Goal: Information Seeking & Learning: Find specific fact

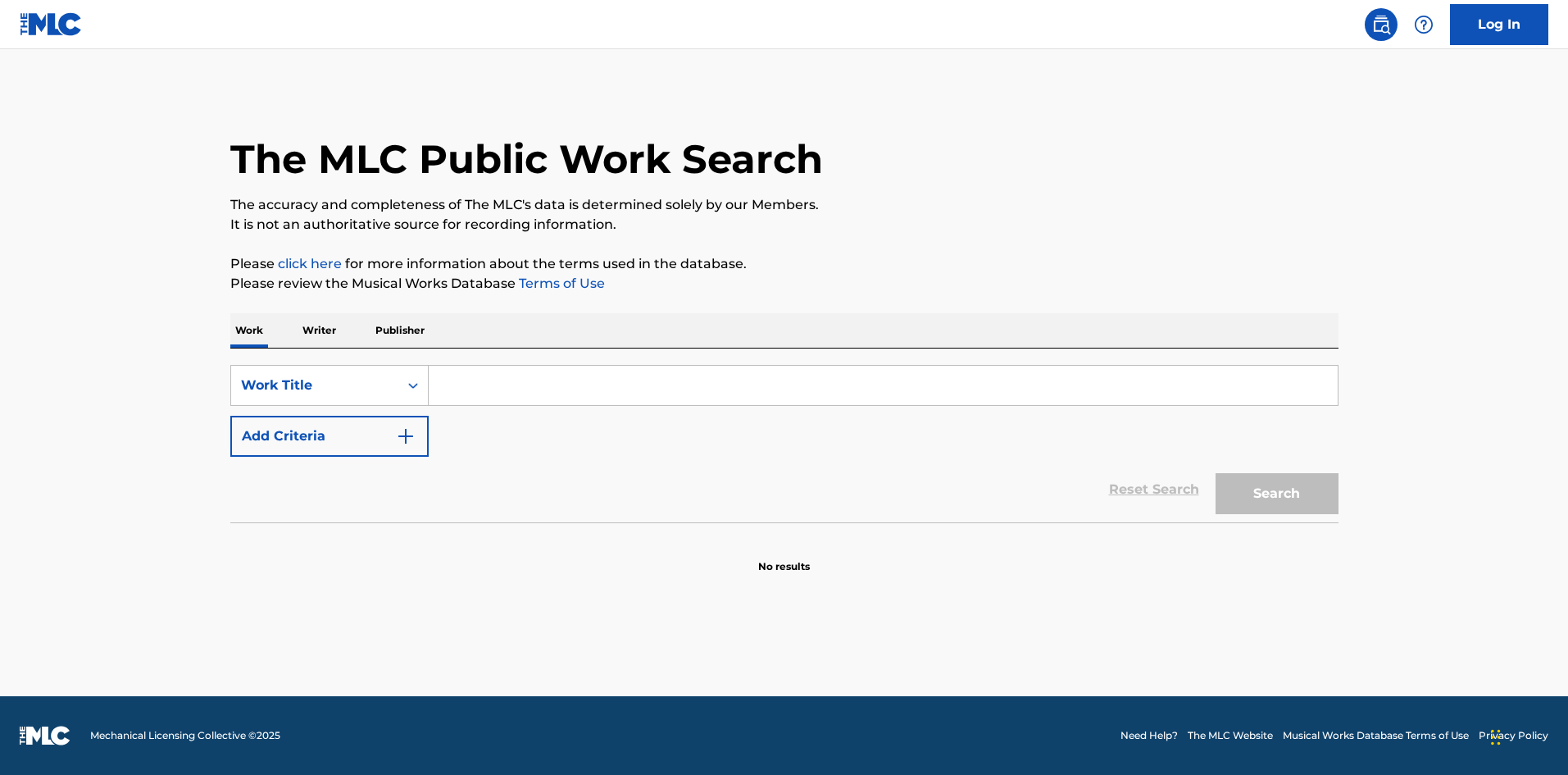
click at [727, 391] on input "Search Form" at bounding box center [882, 385] width 909 height 39
type input "ring off"
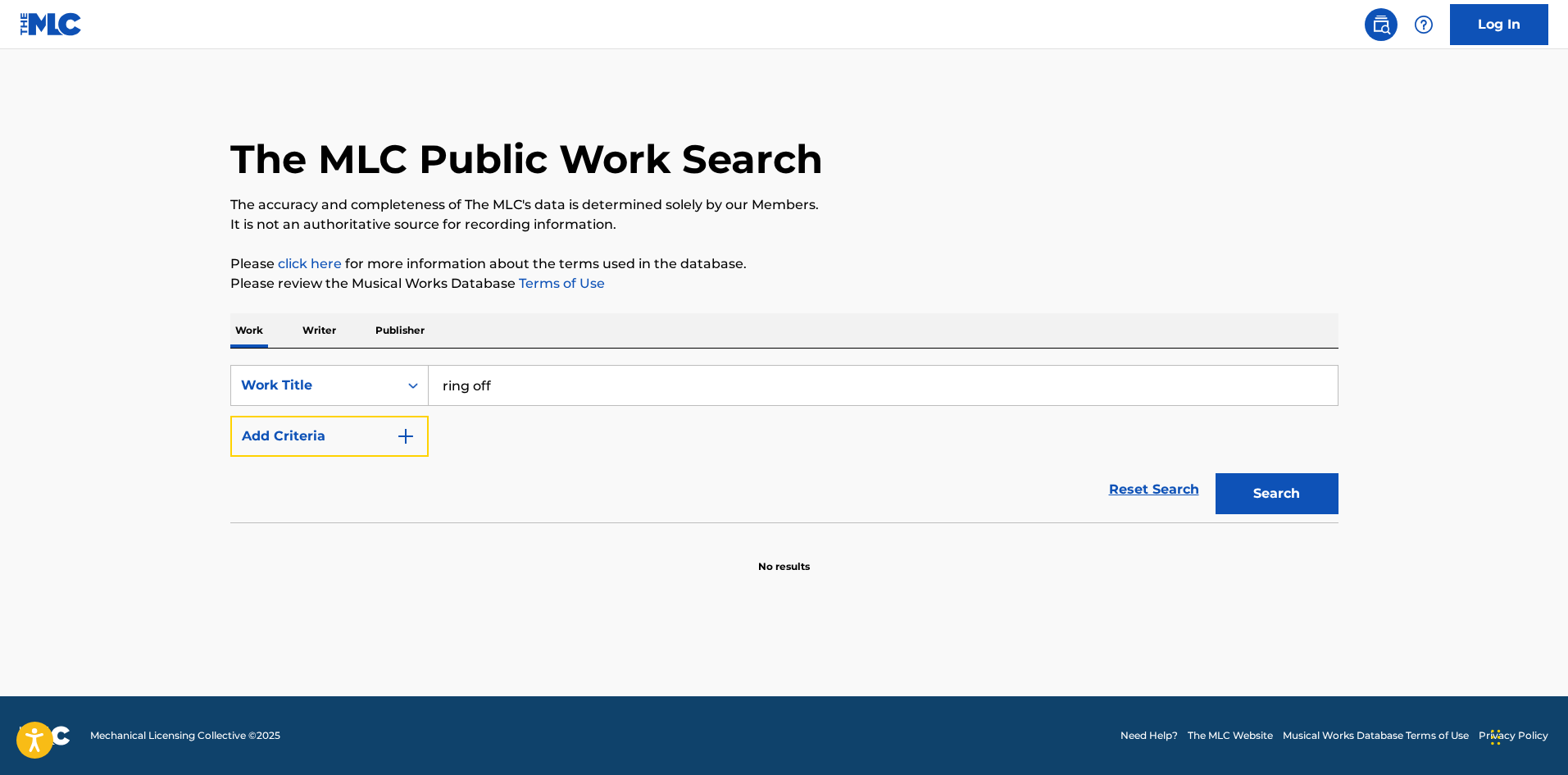
click at [230, 416] on button "Add Criteria" at bounding box center [329, 436] width 198 height 41
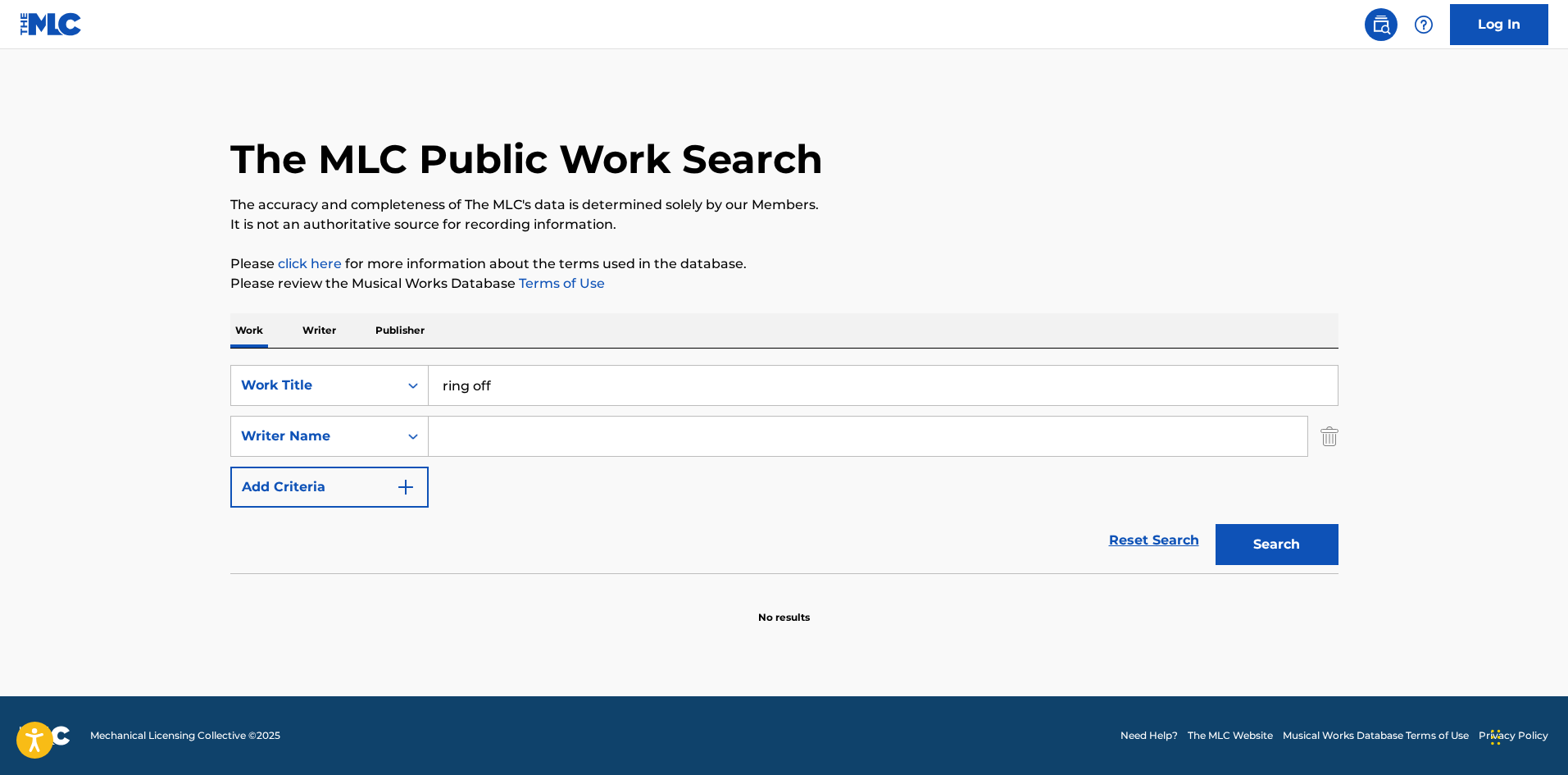
click at [659, 439] on input "Search Form" at bounding box center [868, 436] width 879 height 39
type input "amezaga"
click at [1216, 524] on button "Search" at bounding box center [1277, 544] width 123 height 41
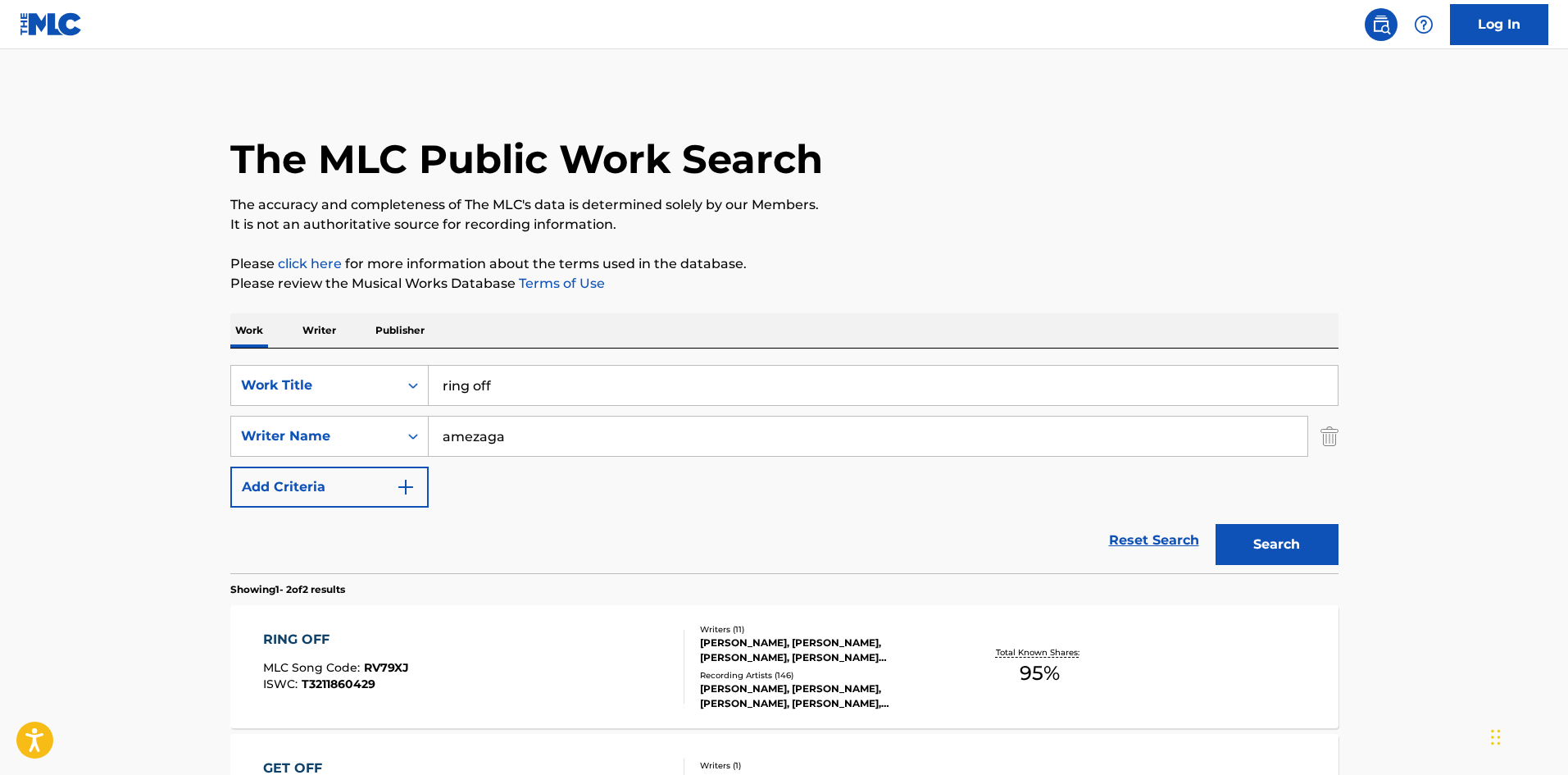
scroll to position [109, 0]
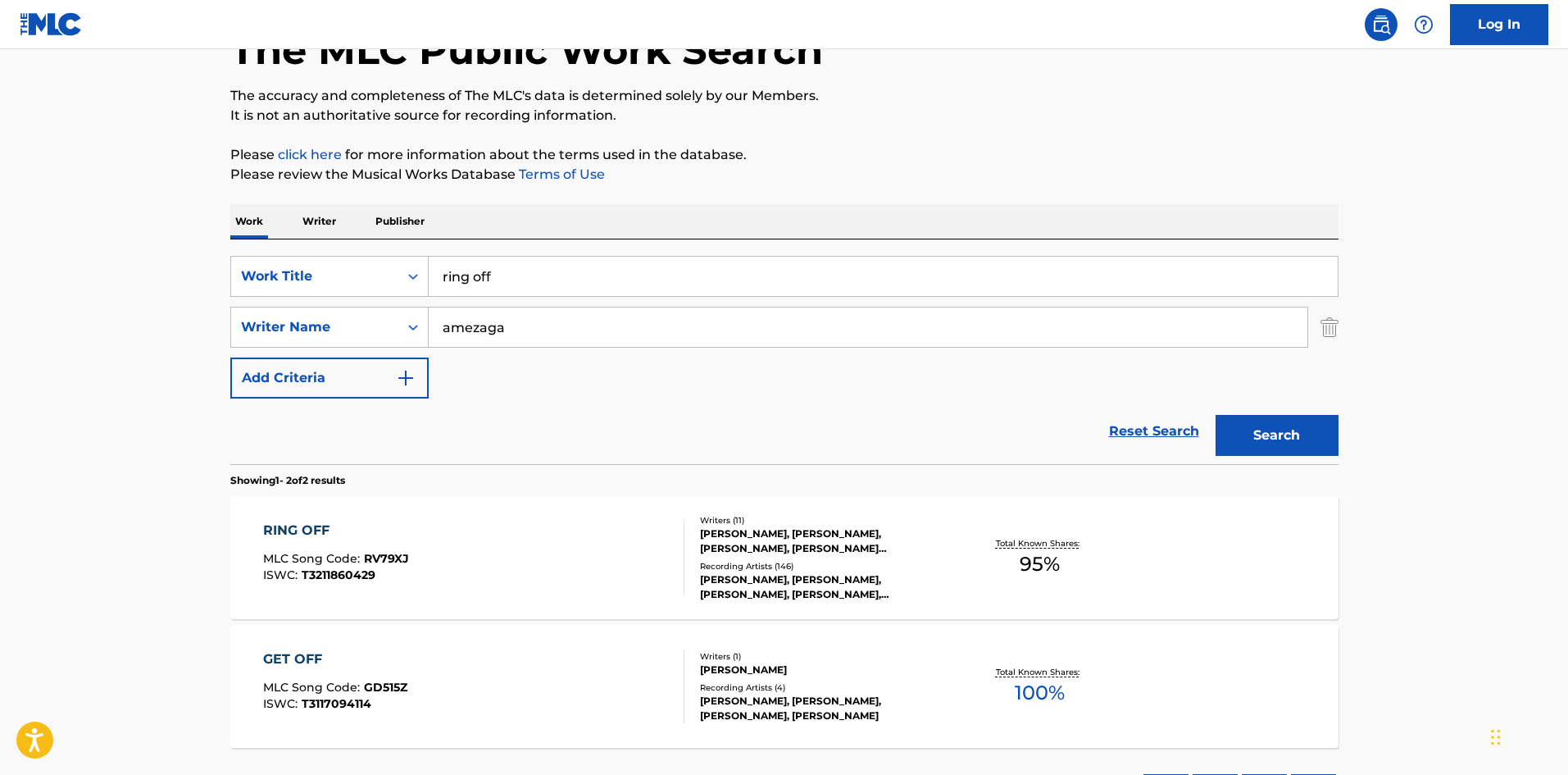
click at [694, 570] on div "Writers ( 11 ) [PERSON_NAME], [PERSON_NAME], [PERSON_NAME], [PERSON_NAME] [PERS…" at bounding box center [816, 558] width 263 height 87
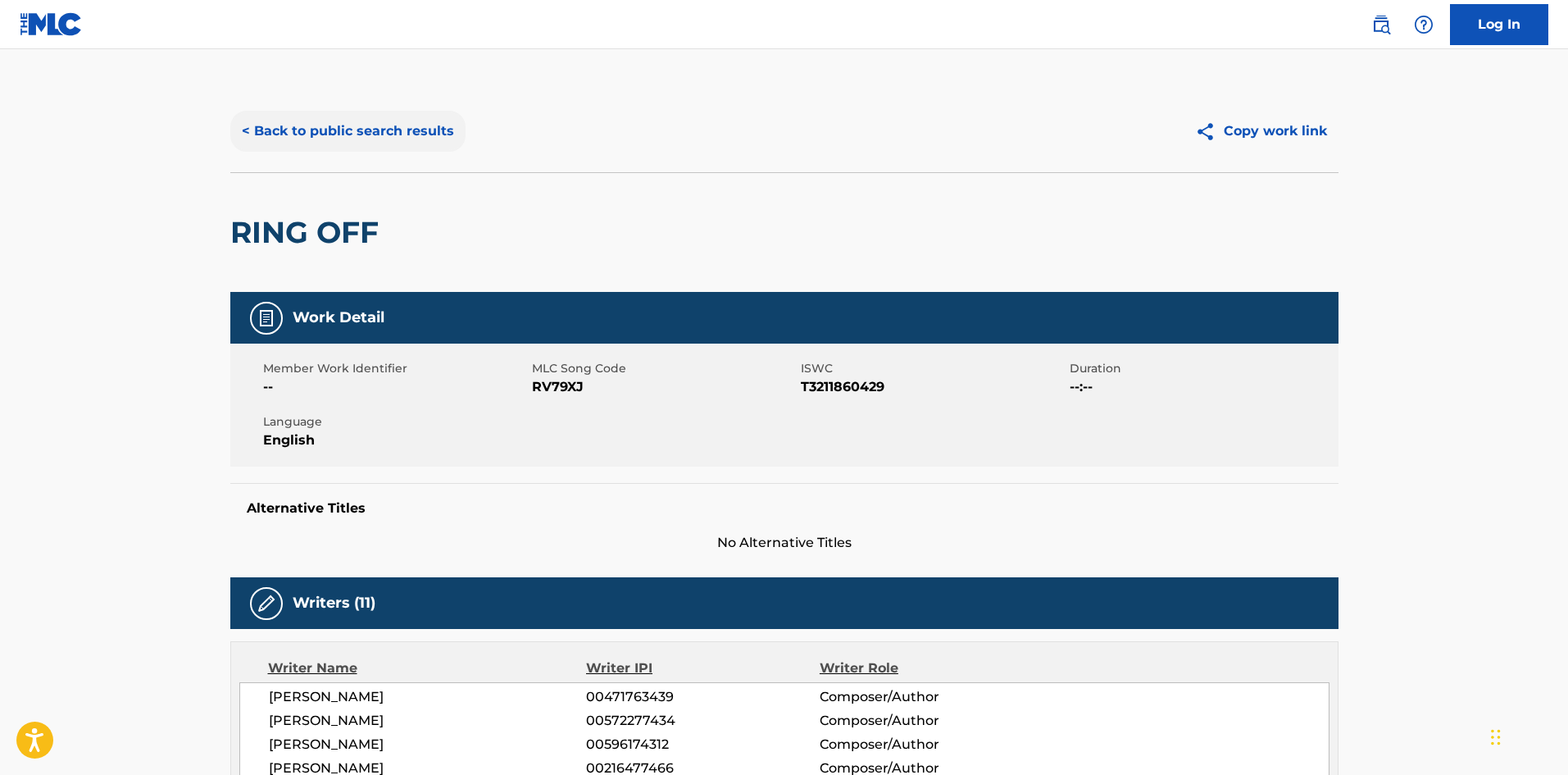
click at [351, 132] on button "< Back to public search results" at bounding box center [347, 131] width 236 height 41
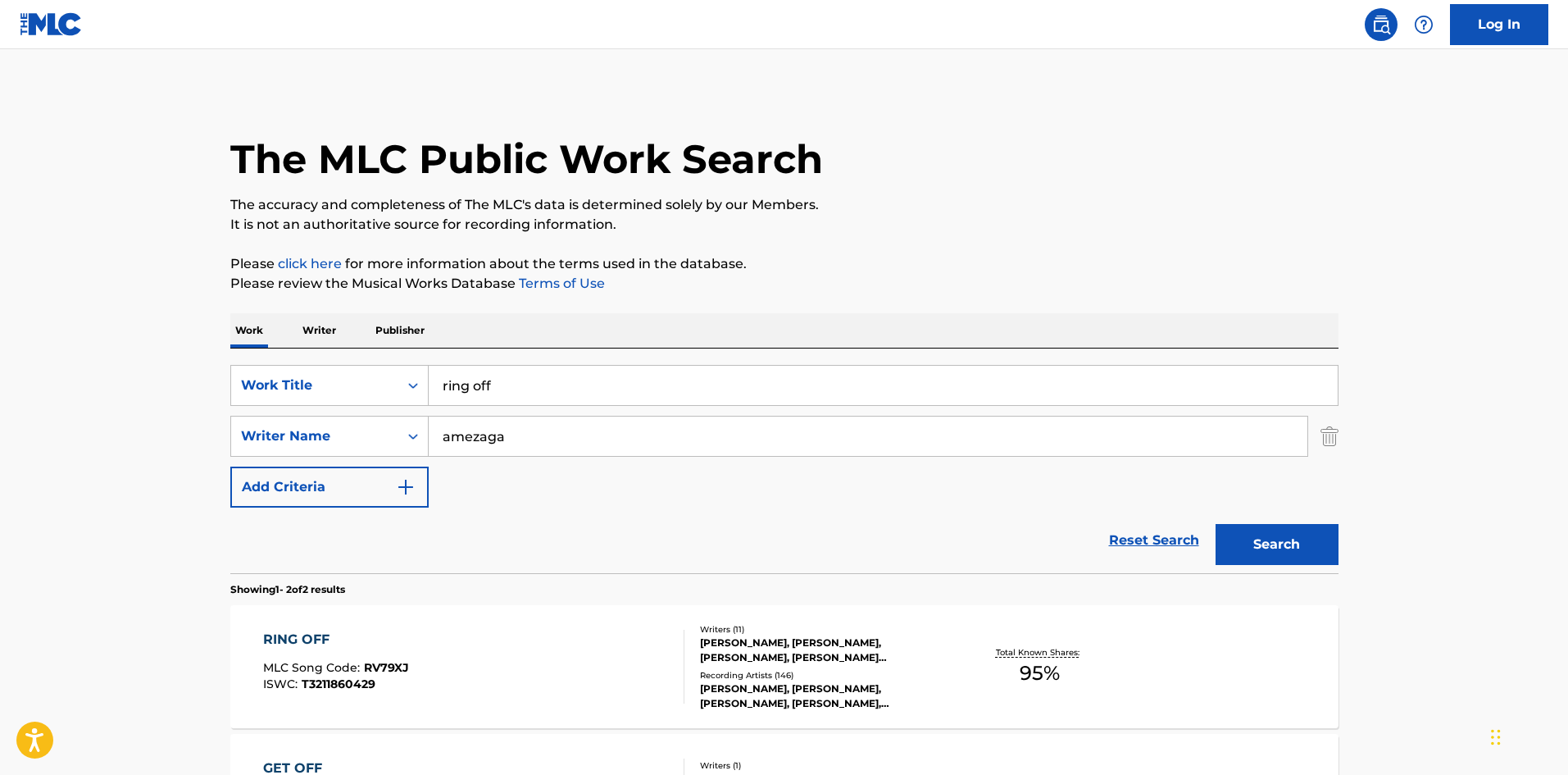
scroll to position [109, 0]
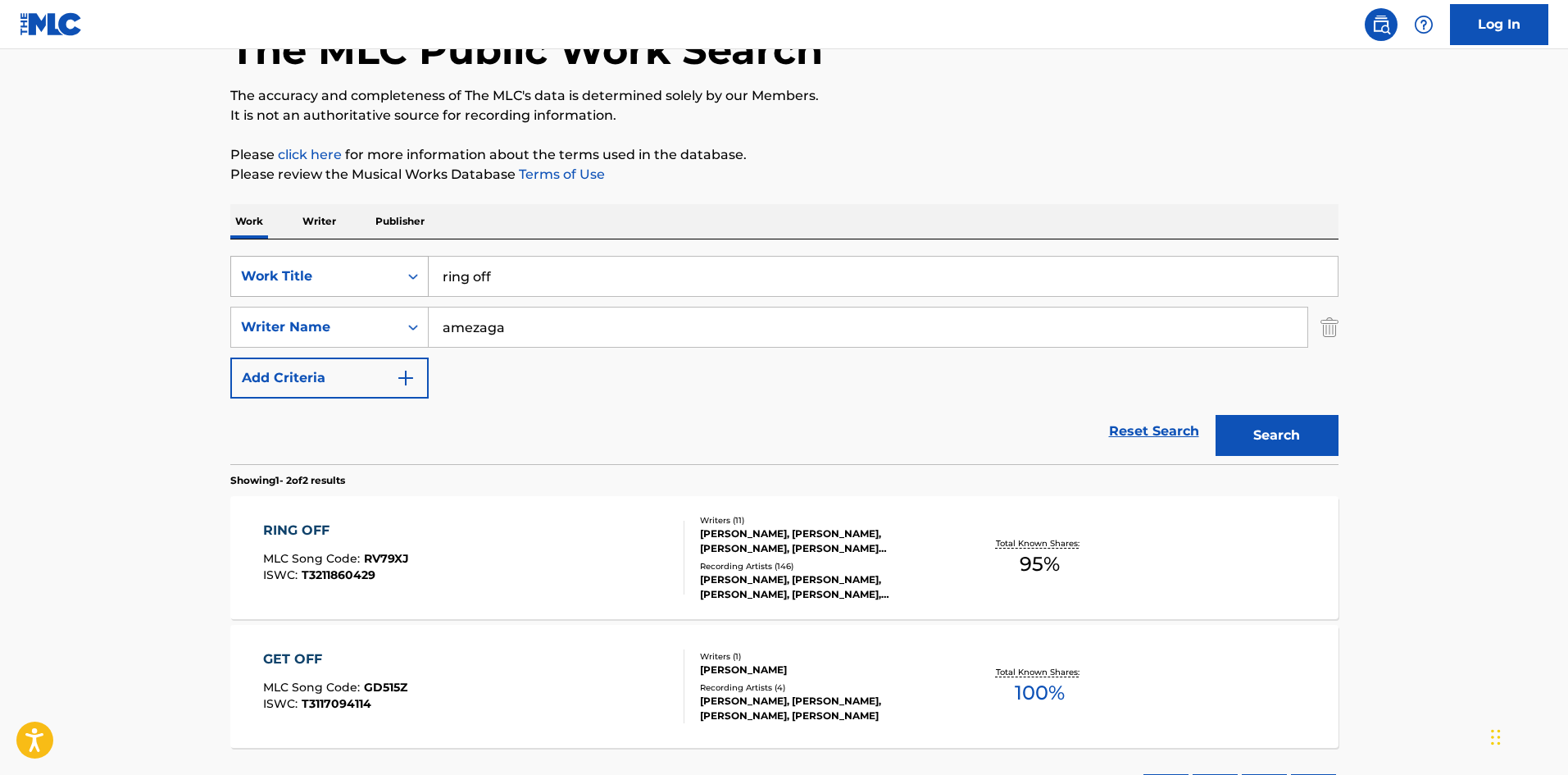
click at [382, 275] on div "Work Title" at bounding box center [315, 277] width 147 height 20
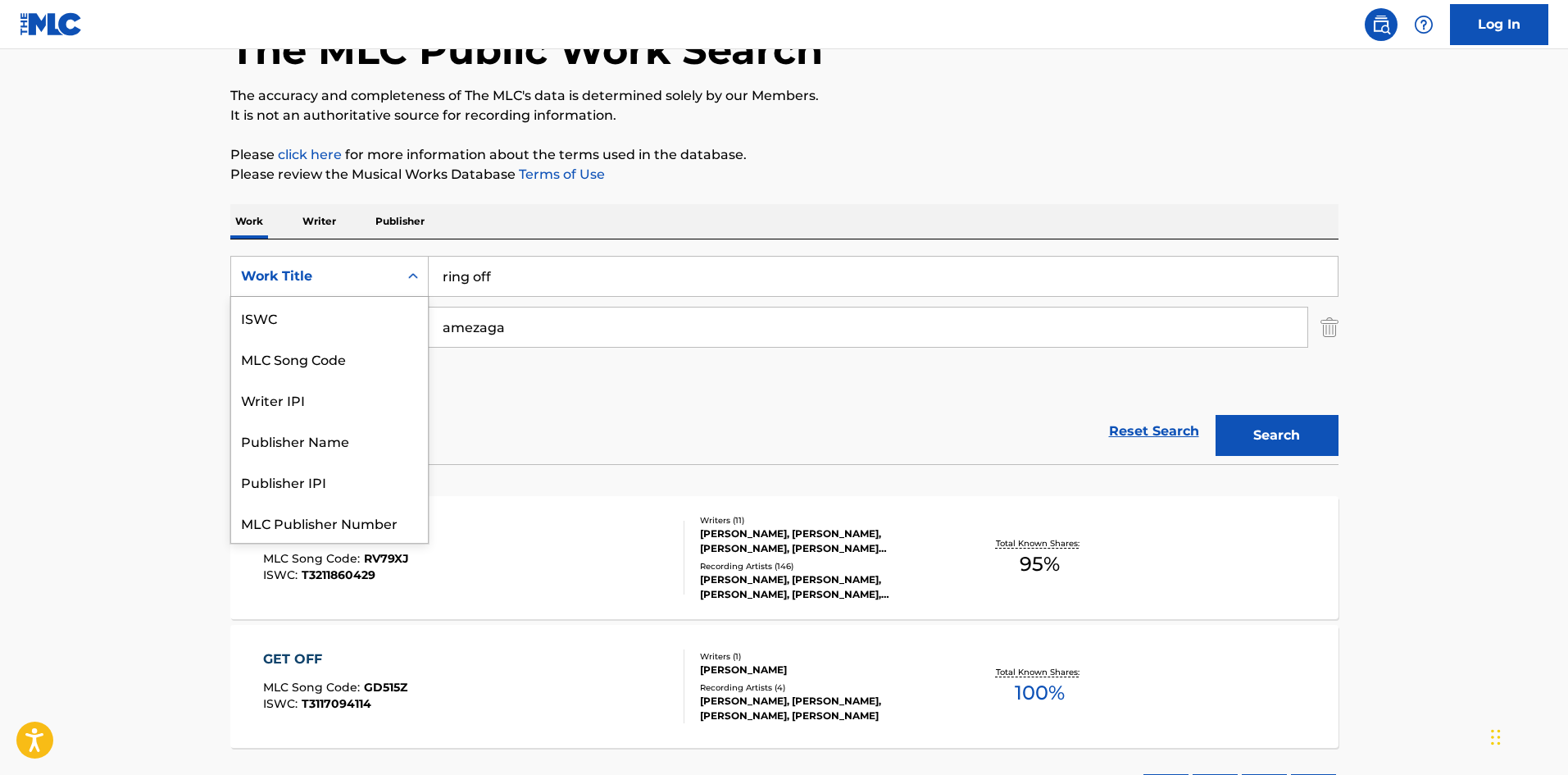
scroll to position [41, 0]
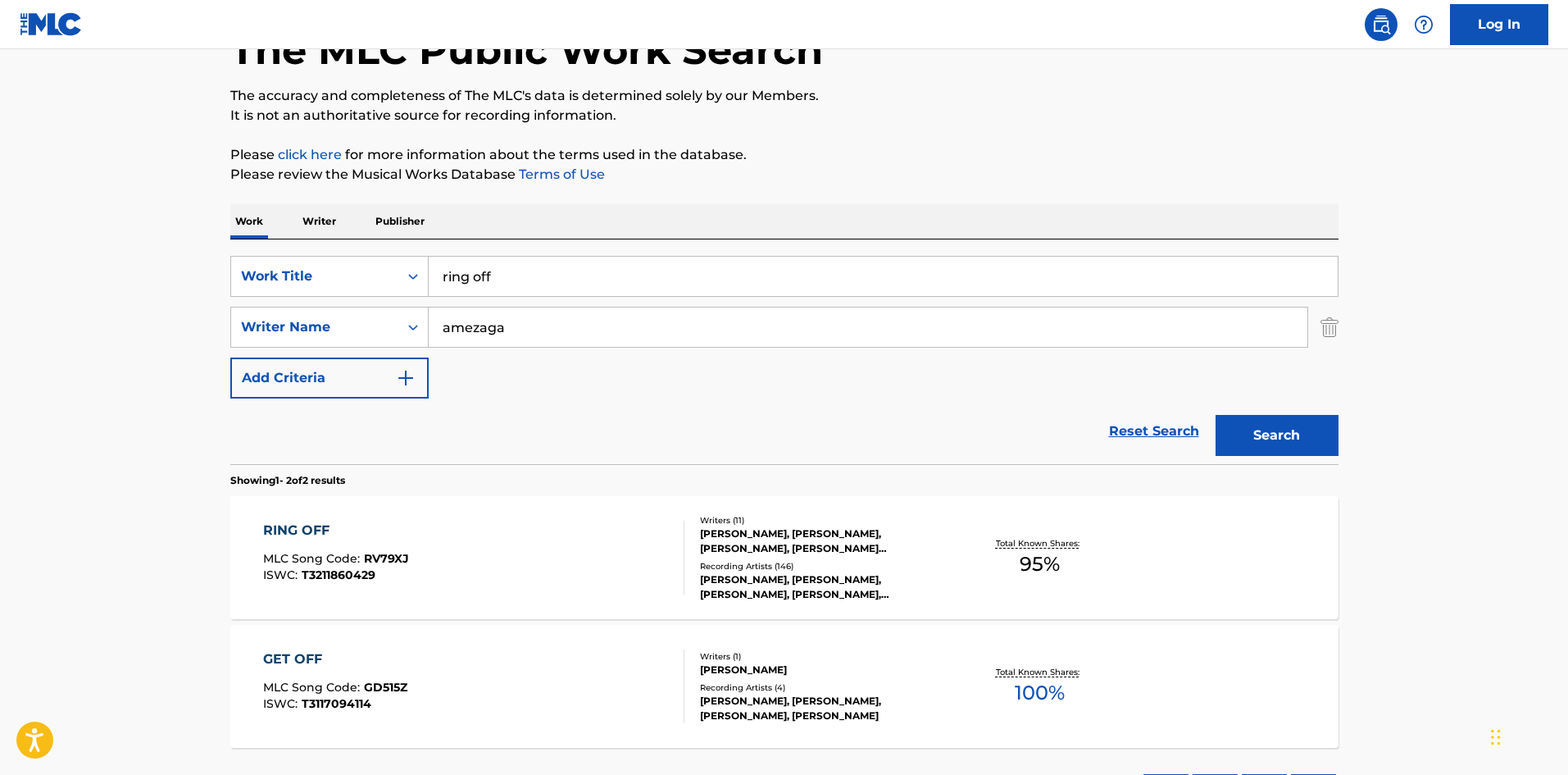
click at [398, 220] on p "Publisher" at bounding box center [399, 221] width 59 height 35
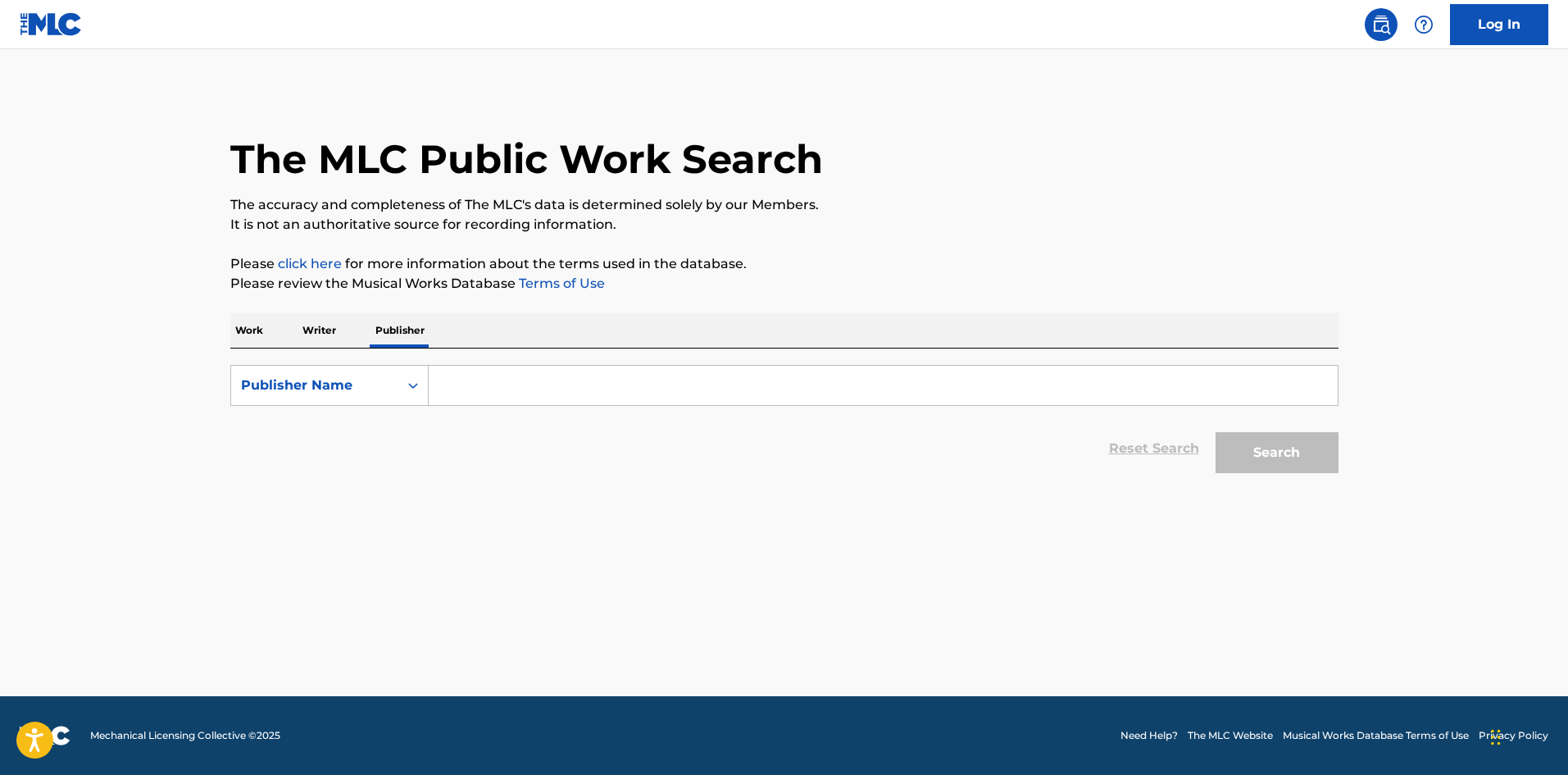
click at [487, 391] on input "Search Form" at bounding box center [882, 385] width 909 height 39
type input "cuts of reach global"
click at [1216, 432] on button "Search" at bounding box center [1277, 452] width 123 height 41
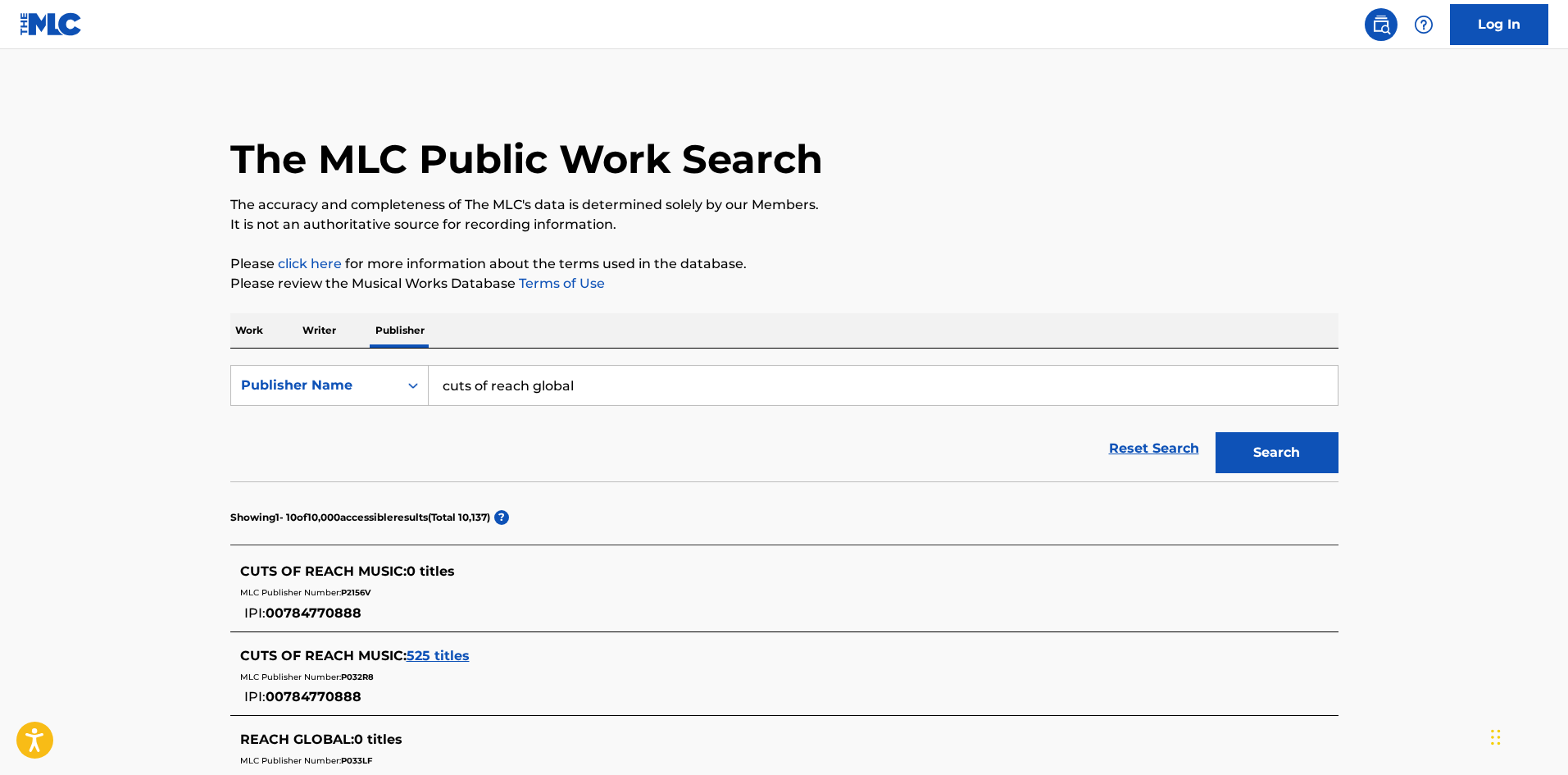
click at [430, 572] on span "0 titles" at bounding box center [430, 570] width 48 height 15
click at [452, 601] on div "CUTS OF REACH MUSIC : 0 titles MLC Publisher Number: P2156V IPI: 00784770888" at bounding box center [763, 592] width 1046 height 62
